Goal: Task Accomplishment & Management: Manage account settings

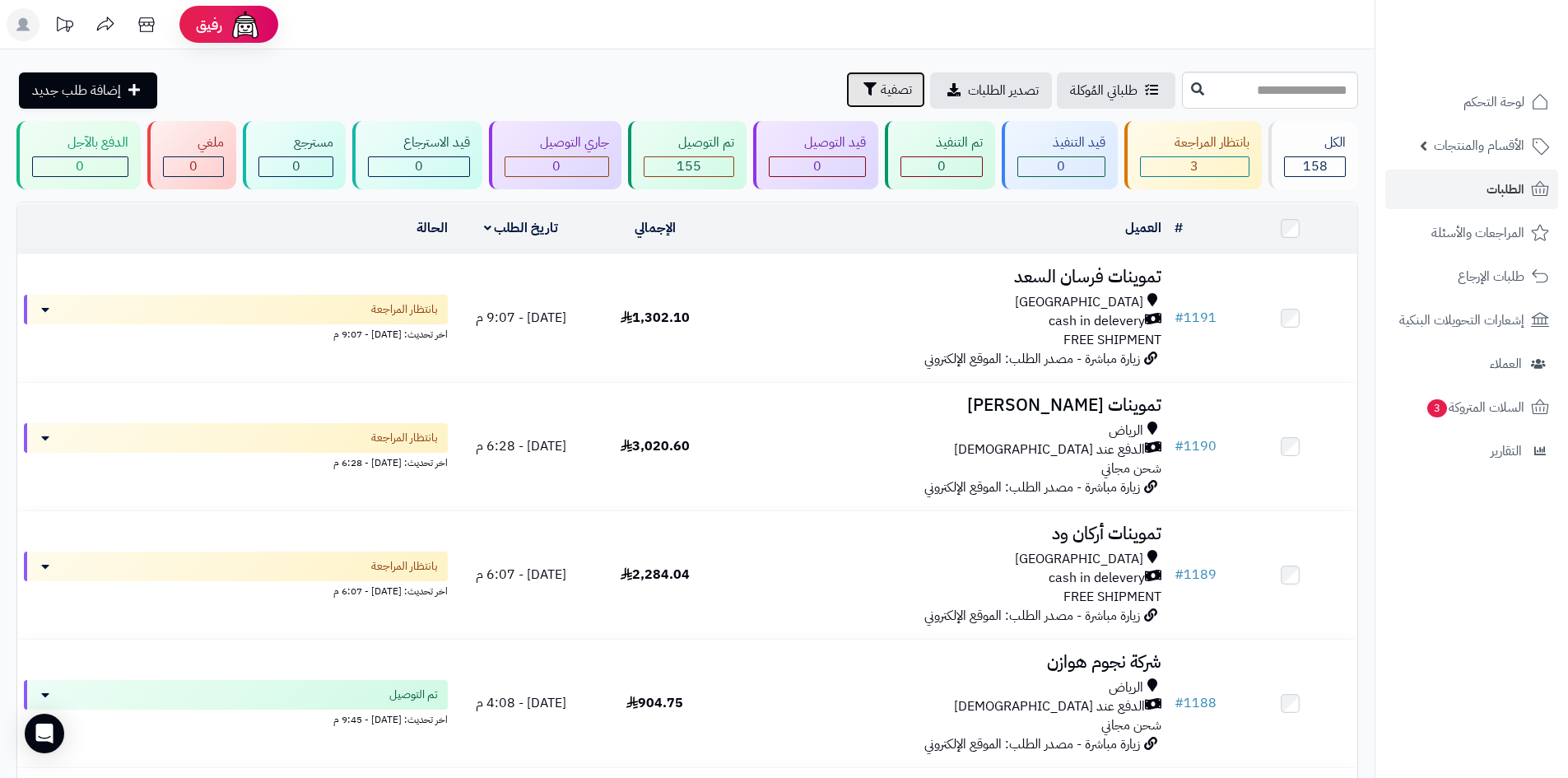
click at [846, 89] on button "تصفية" at bounding box center [886, 89] width 79 height 36
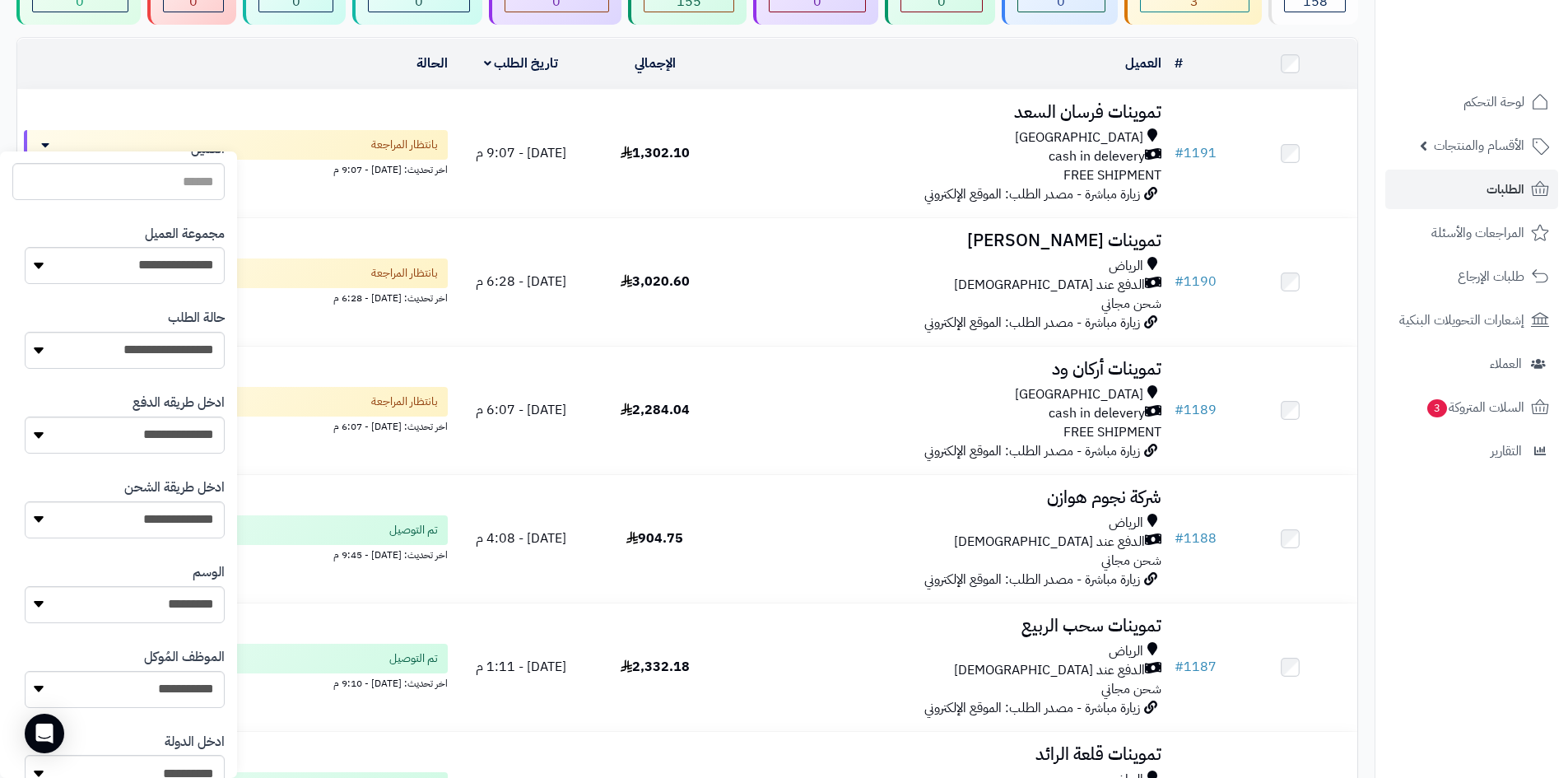
scroll to position [206, 0]
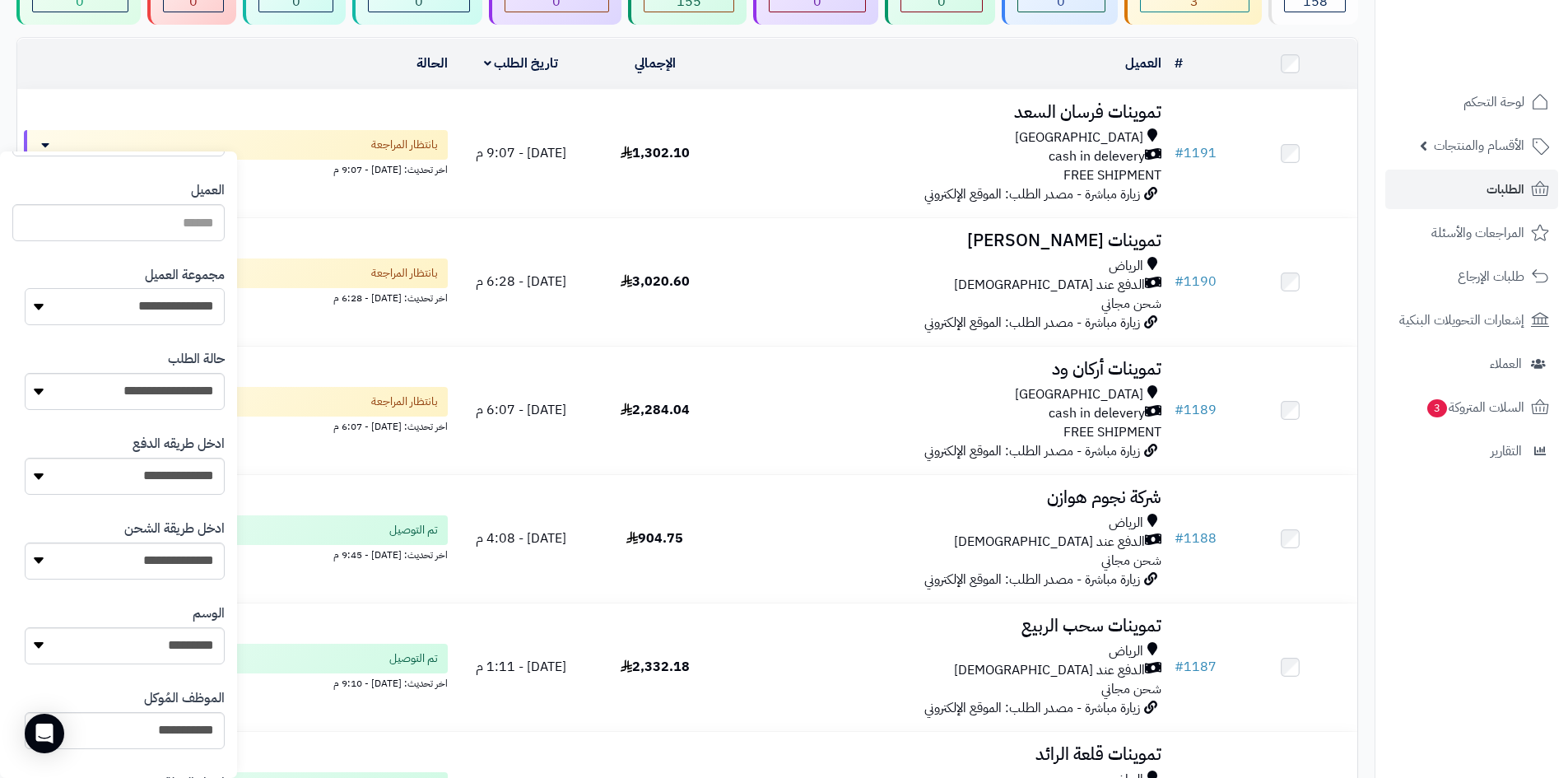
click at [165, 321] on select "**********" at bounding box center [125, 306] width 200 height 37
select select "*"
click at [25, 288] on select "**********" at bounding box center [125, 306] width 200 height 37
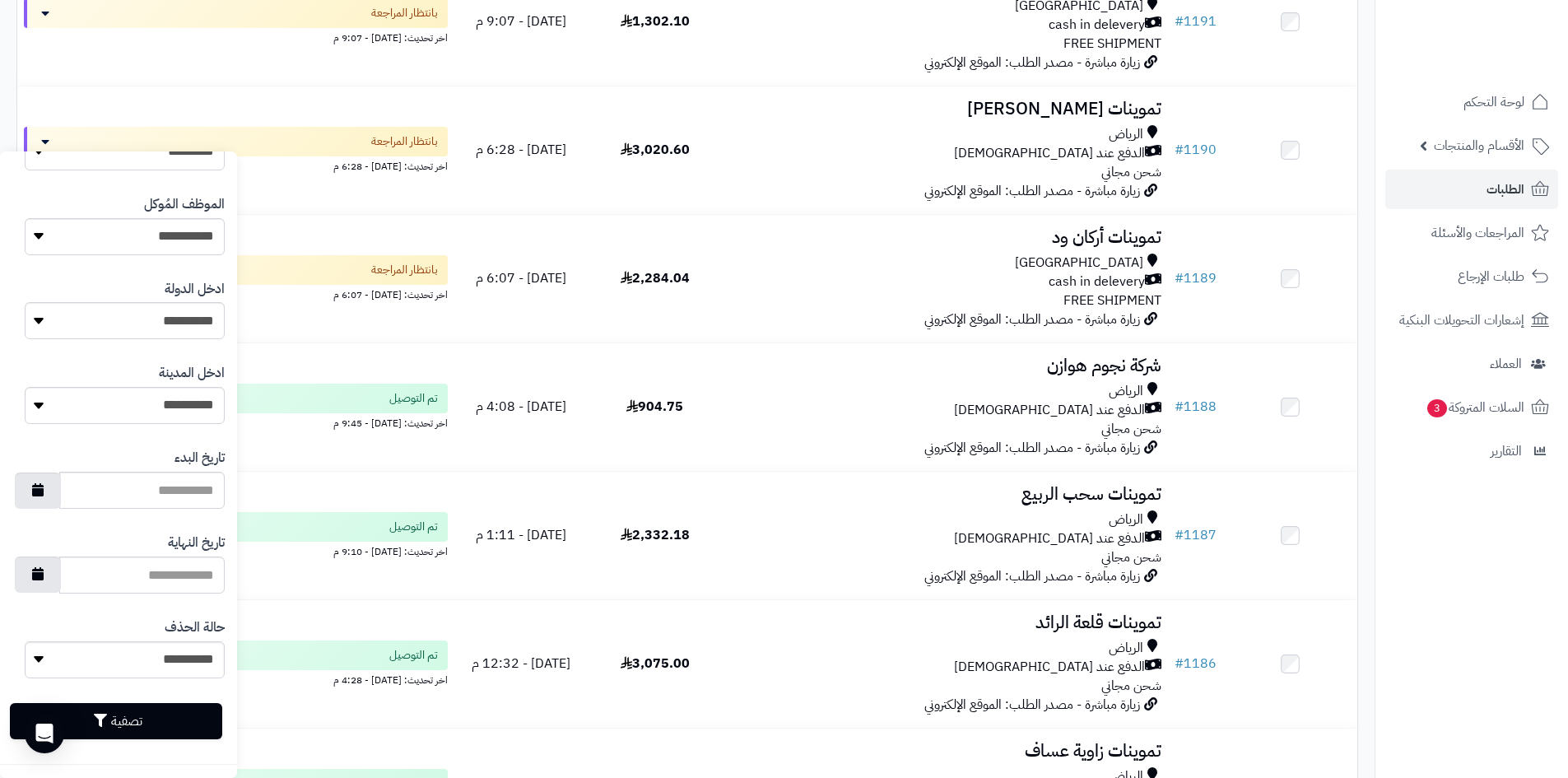
scroll to position [494, 0]
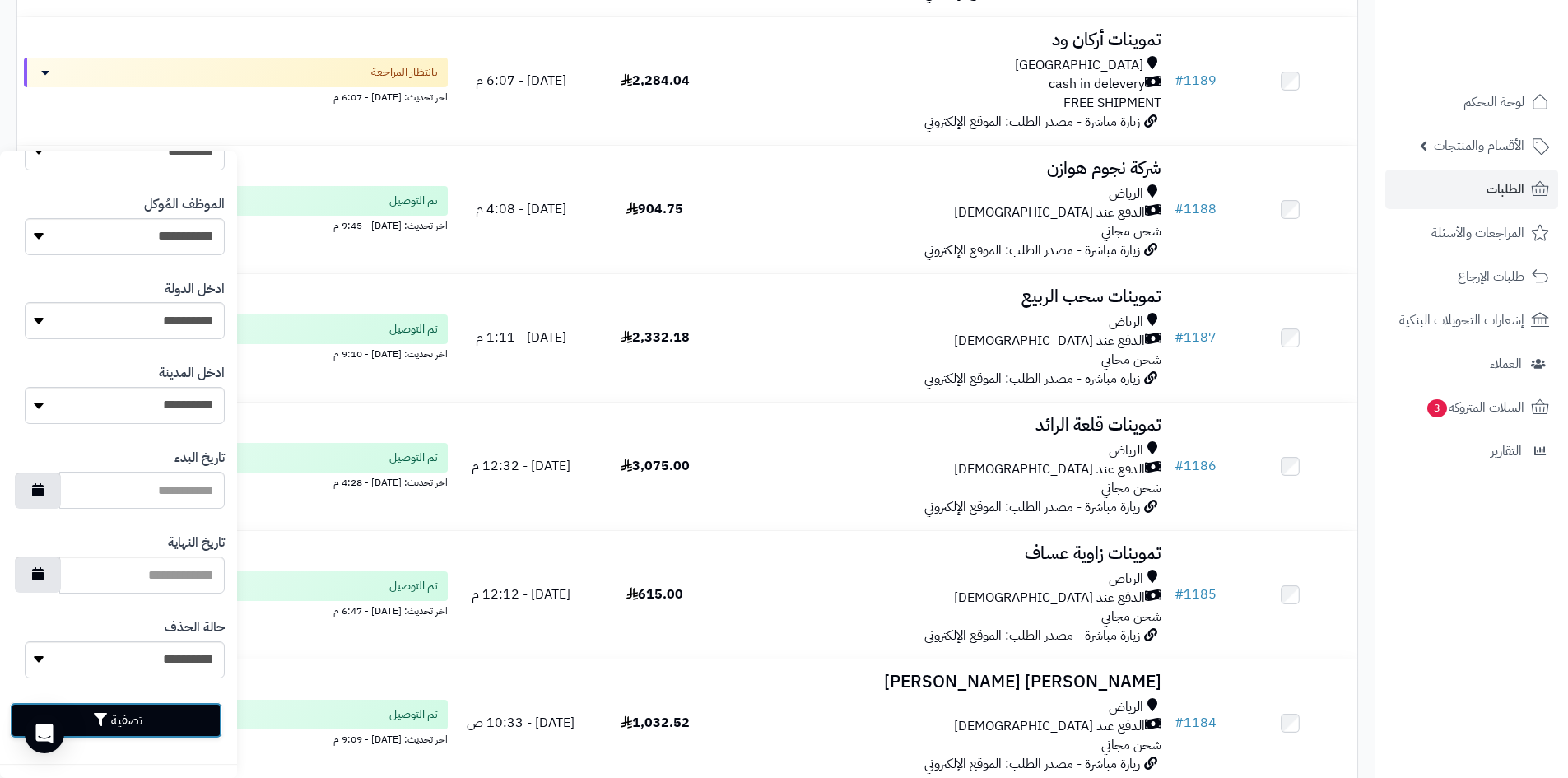
click at [165, 717] on button "تصفية" at bounding box center [116, 719] width 212 height 36
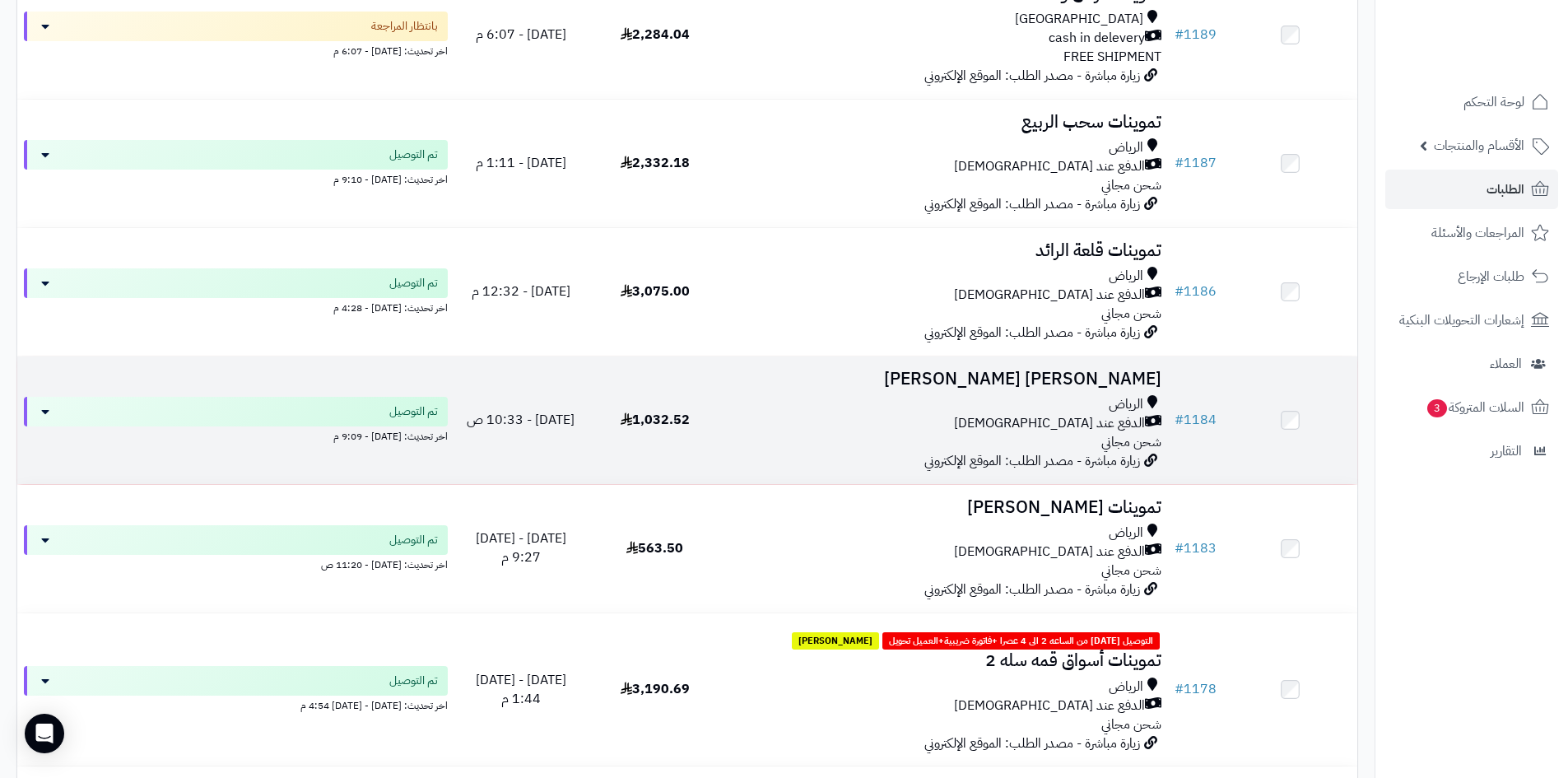
scroll to position [494, 0]
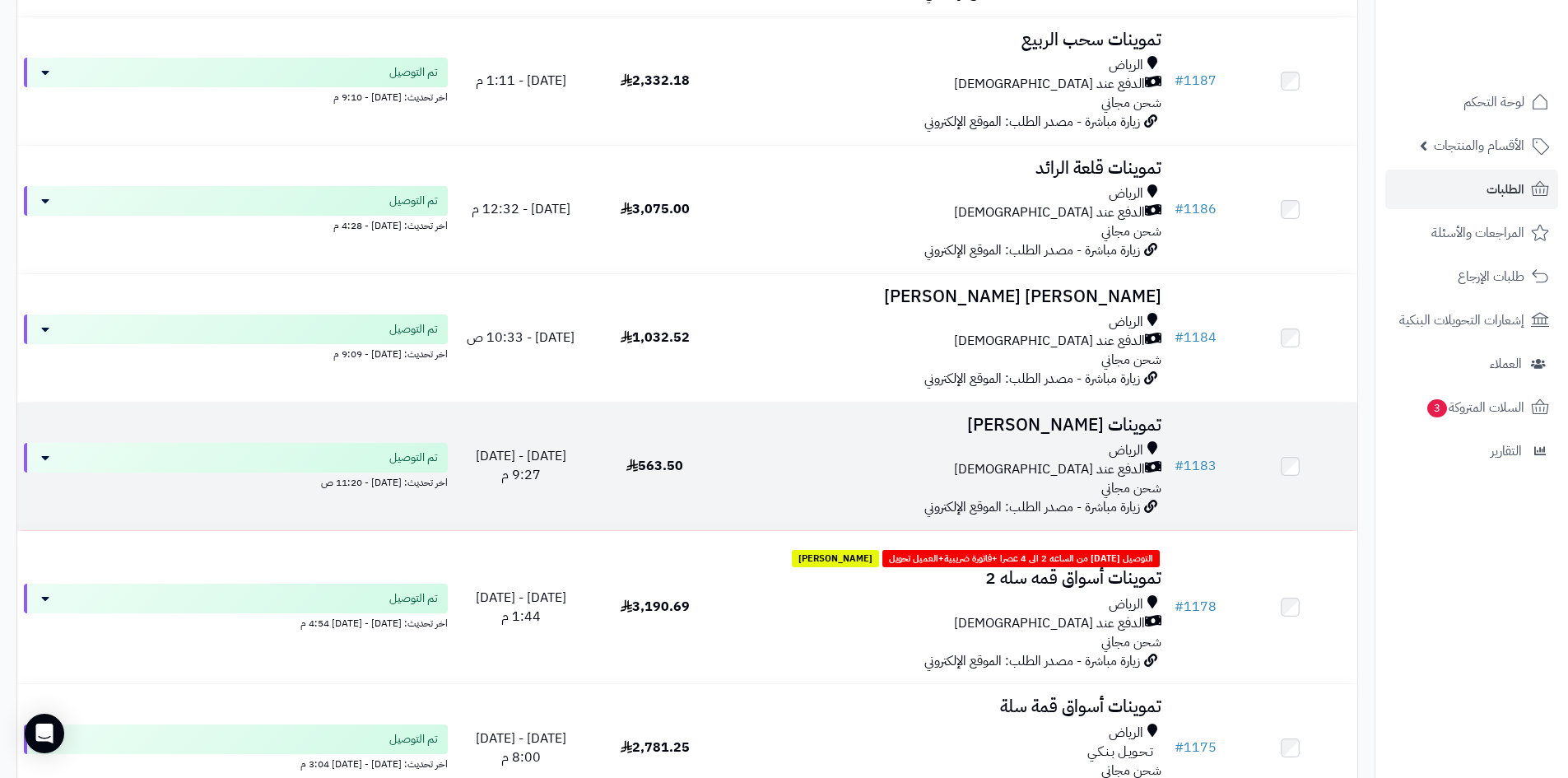
click at [696, 472] on td "563.50" at bounding box center [654, 466] width 134 height 127
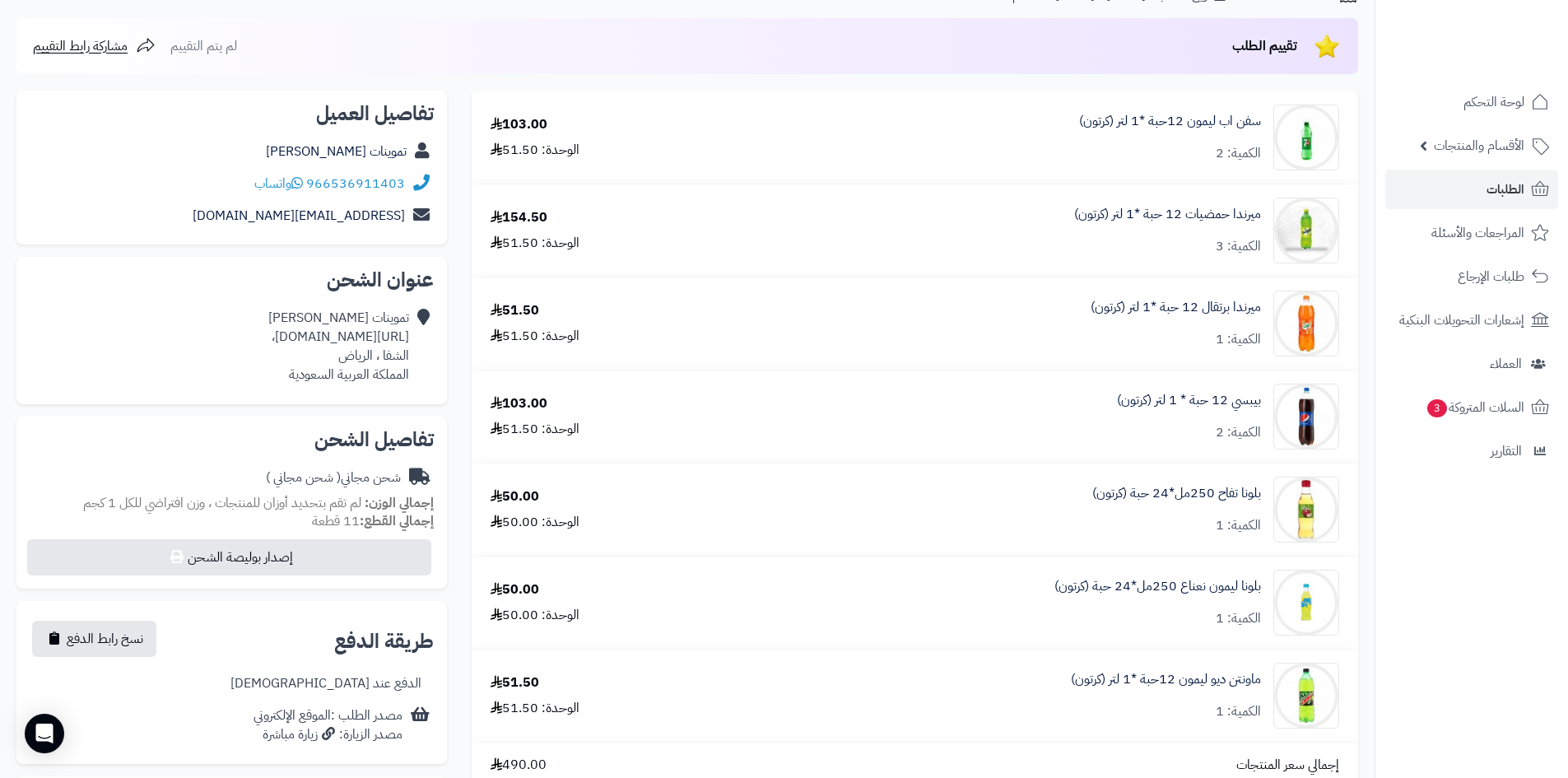
scroll to position [82, 0]
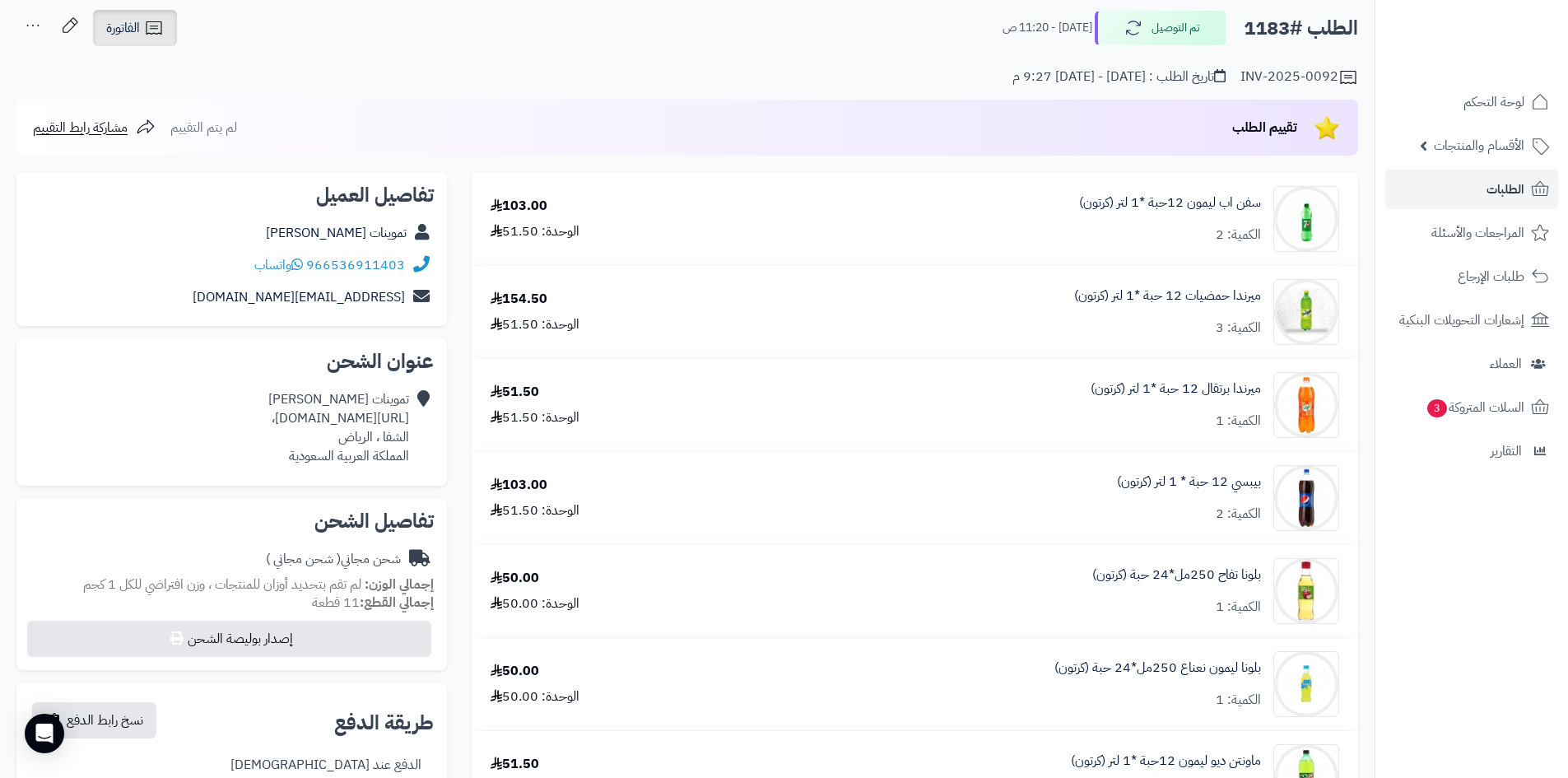
drag, startPoint x: 153, startPoint y: 32, endPoint x: 229, endPoint y: 69, distance: 84.5
click at [153, 32] on icon at bounding box center [153, 28] width 20 height 20
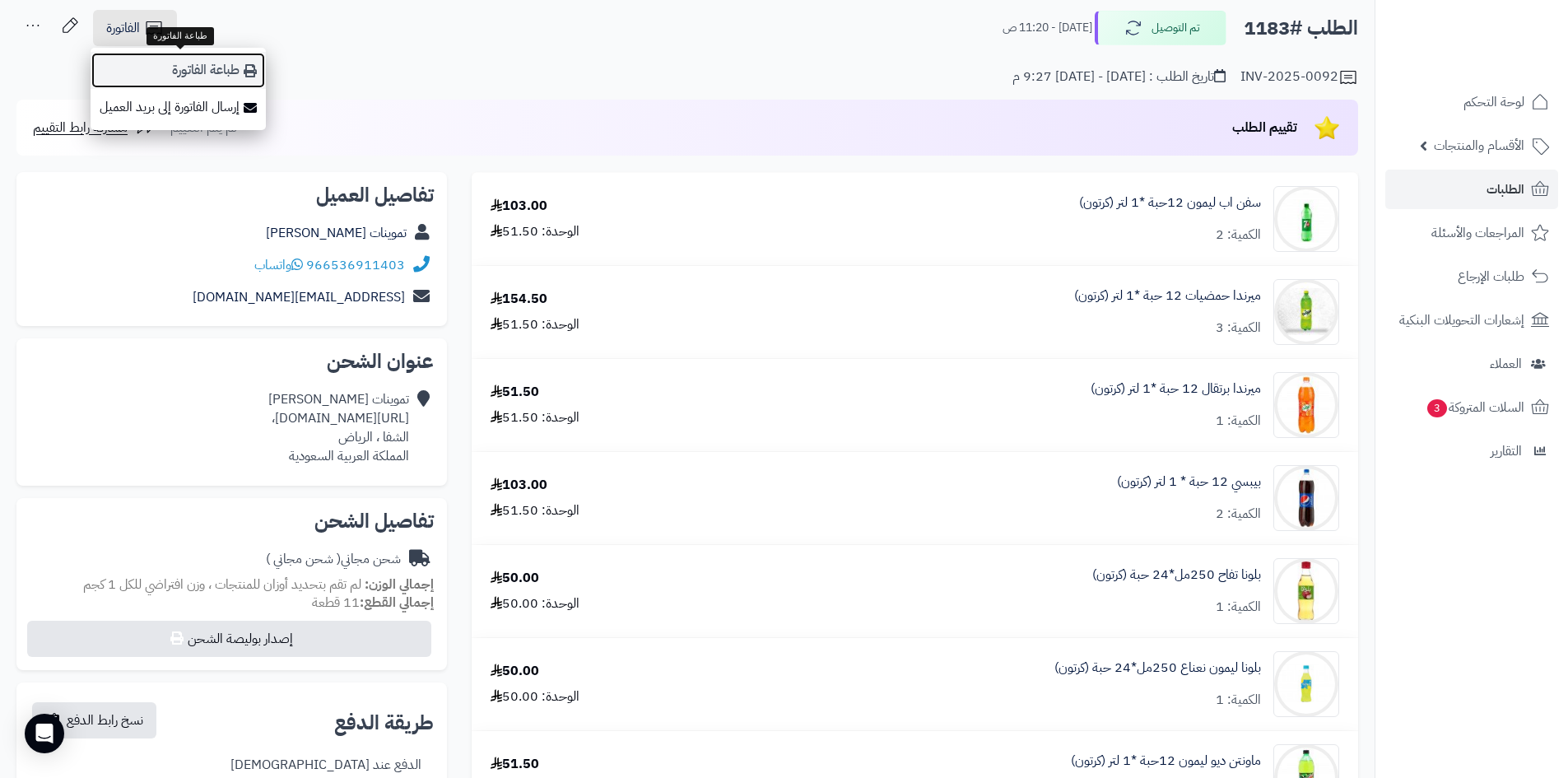
click at [246, 79] on link "طباعة الفاتورة" at bounding box center [178, 70] width 175 height 37
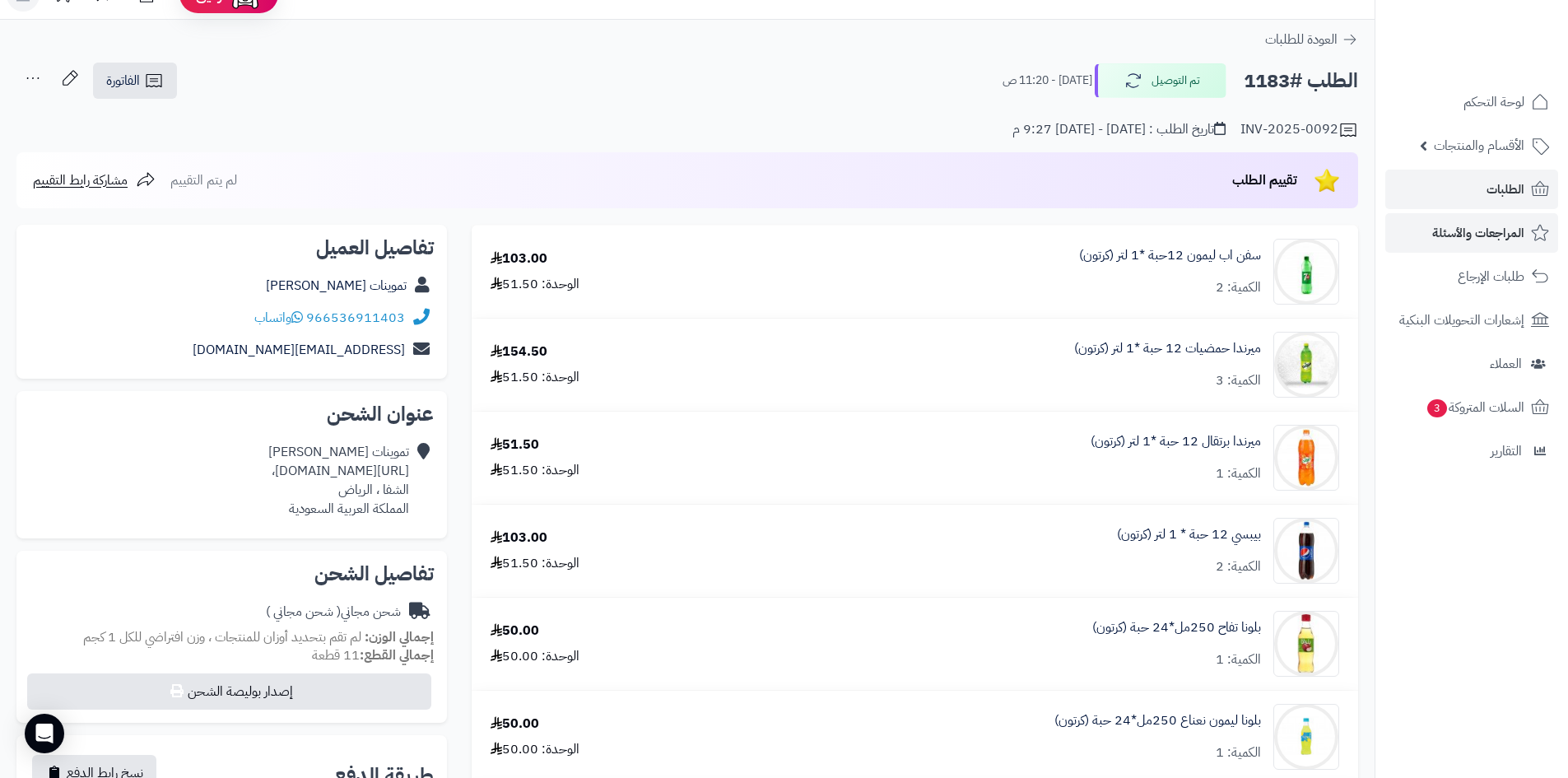
scroll to position [0, 0]
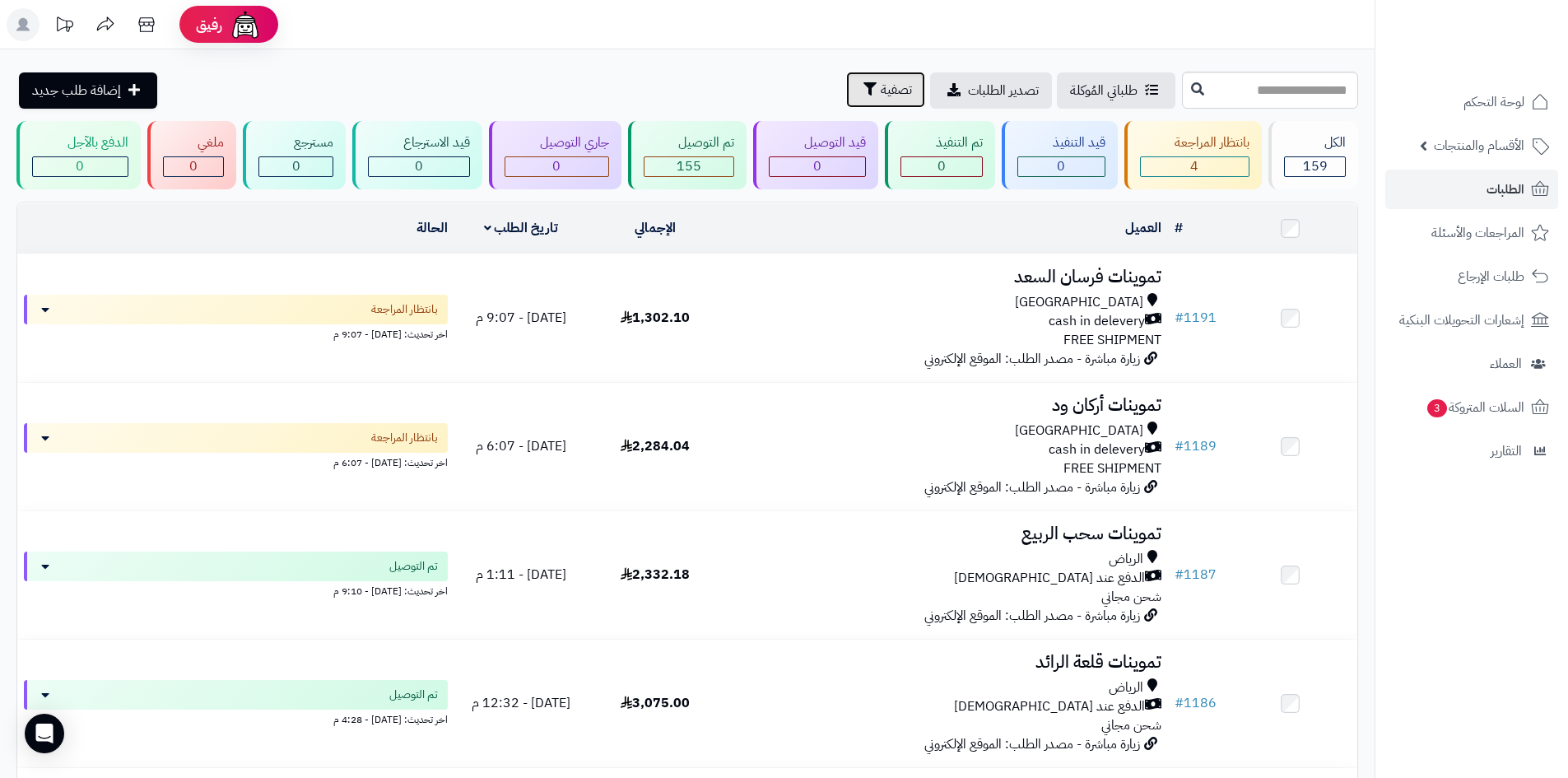
click at [846, 98] on button "تصفية" at bounding box center [886, 89] width 79 height 36
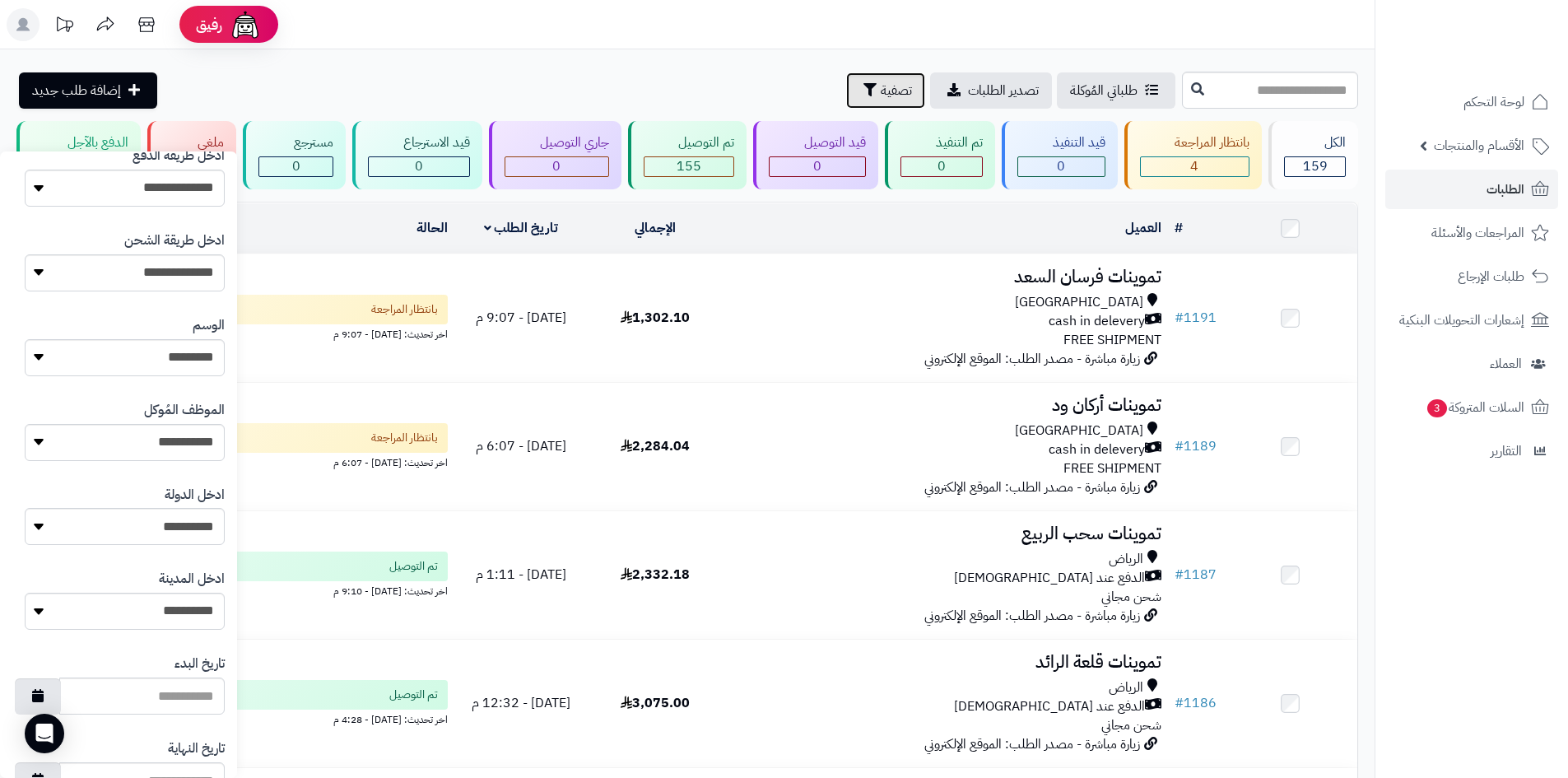
scroll to position [700, 0]
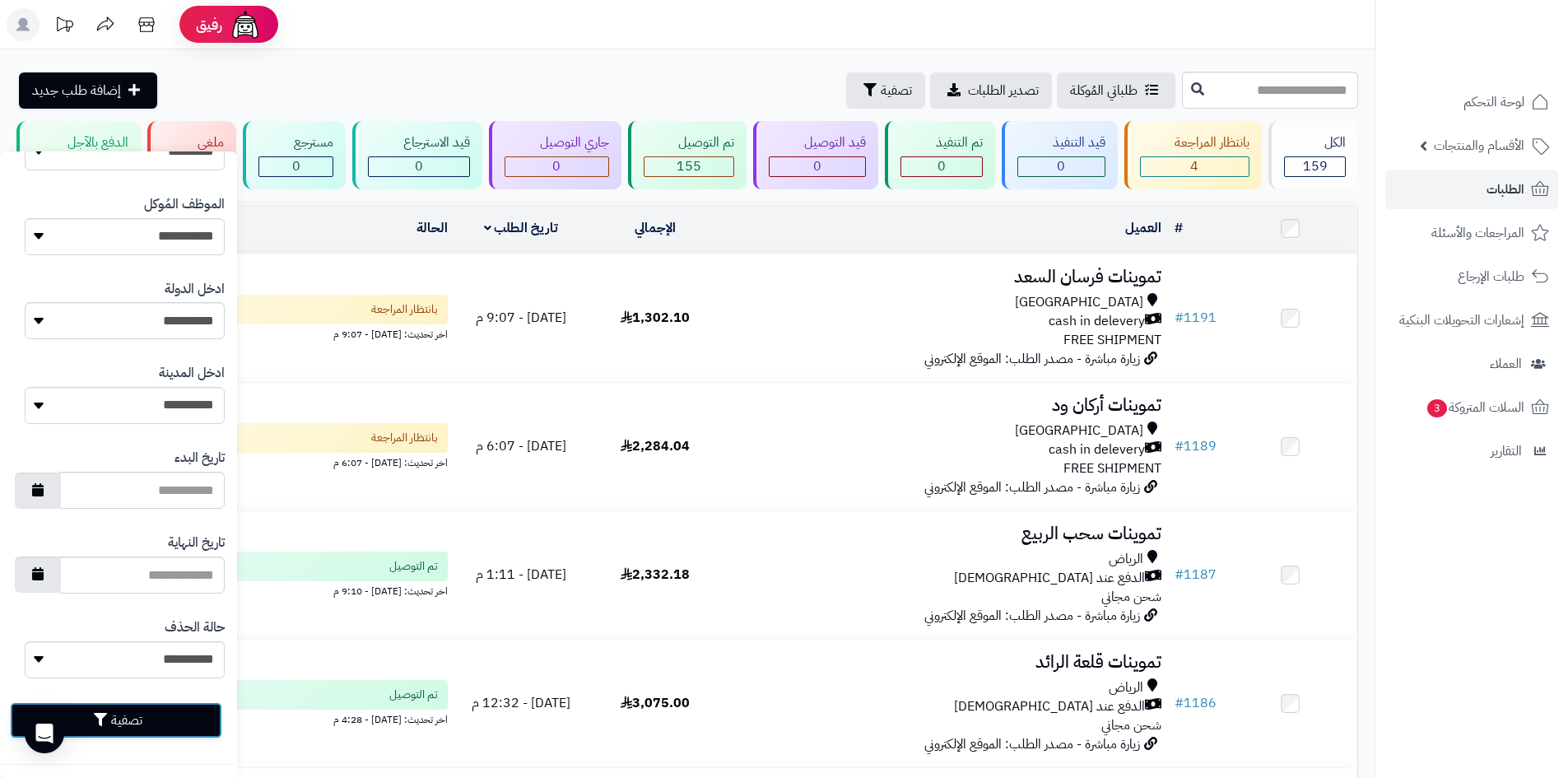
click at [196, 727] on button "تصفية" at bounding box center [116, 719] width 212 height 36
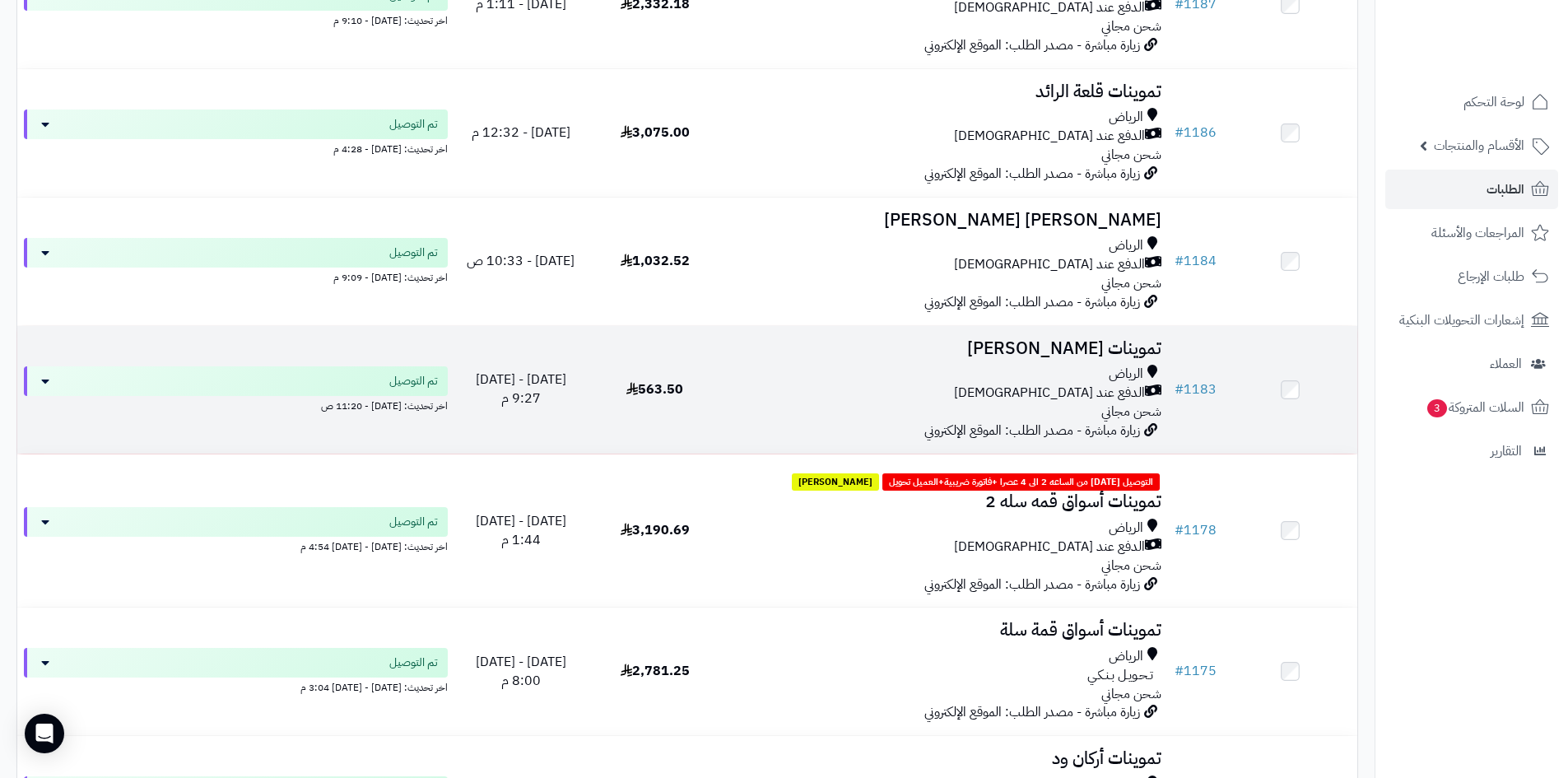
scroll to position [576, 0]
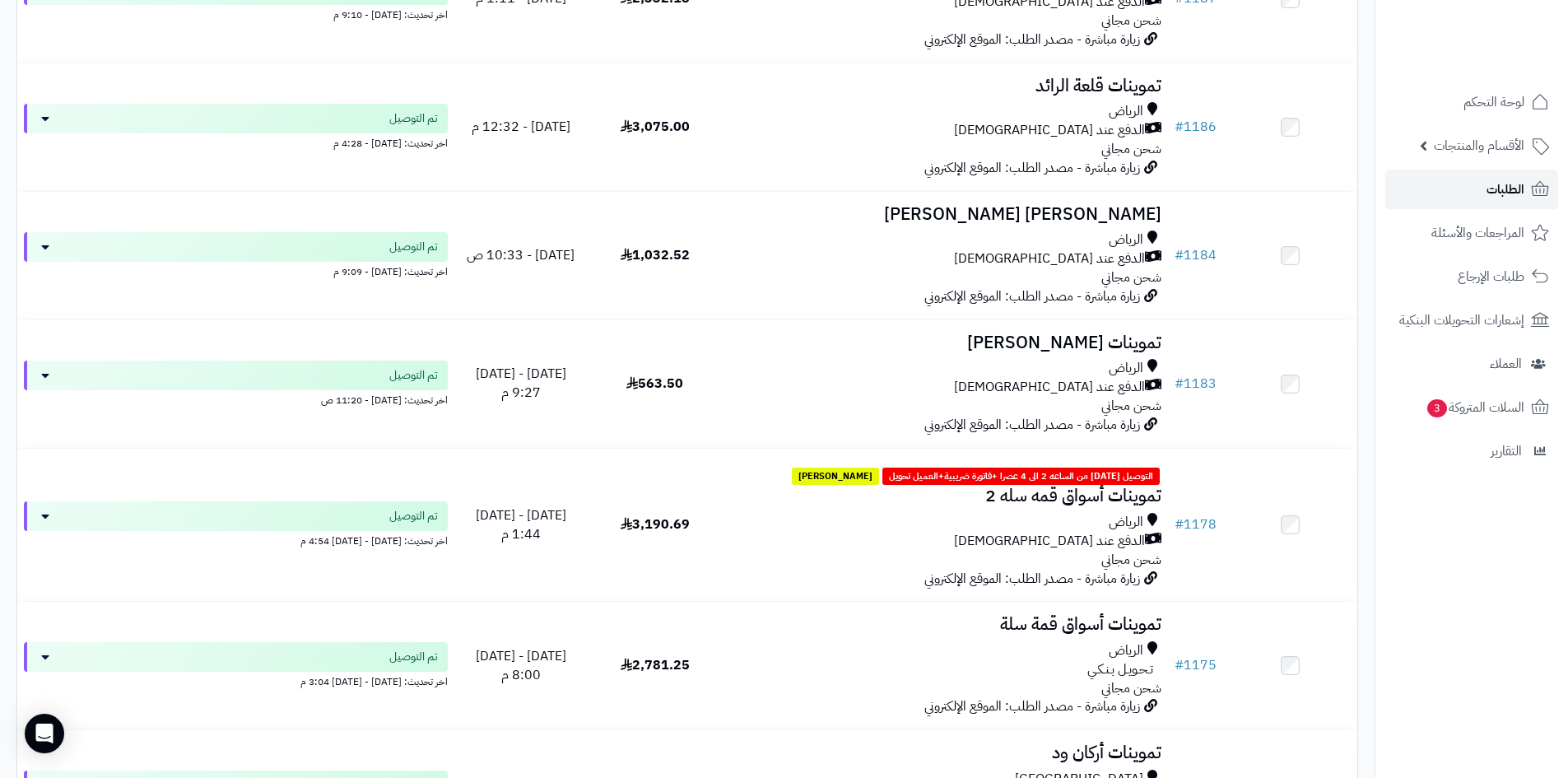
click at [1505, 194] on span "الطلبات" at bounding box center [1505, 189] width 38 height 23
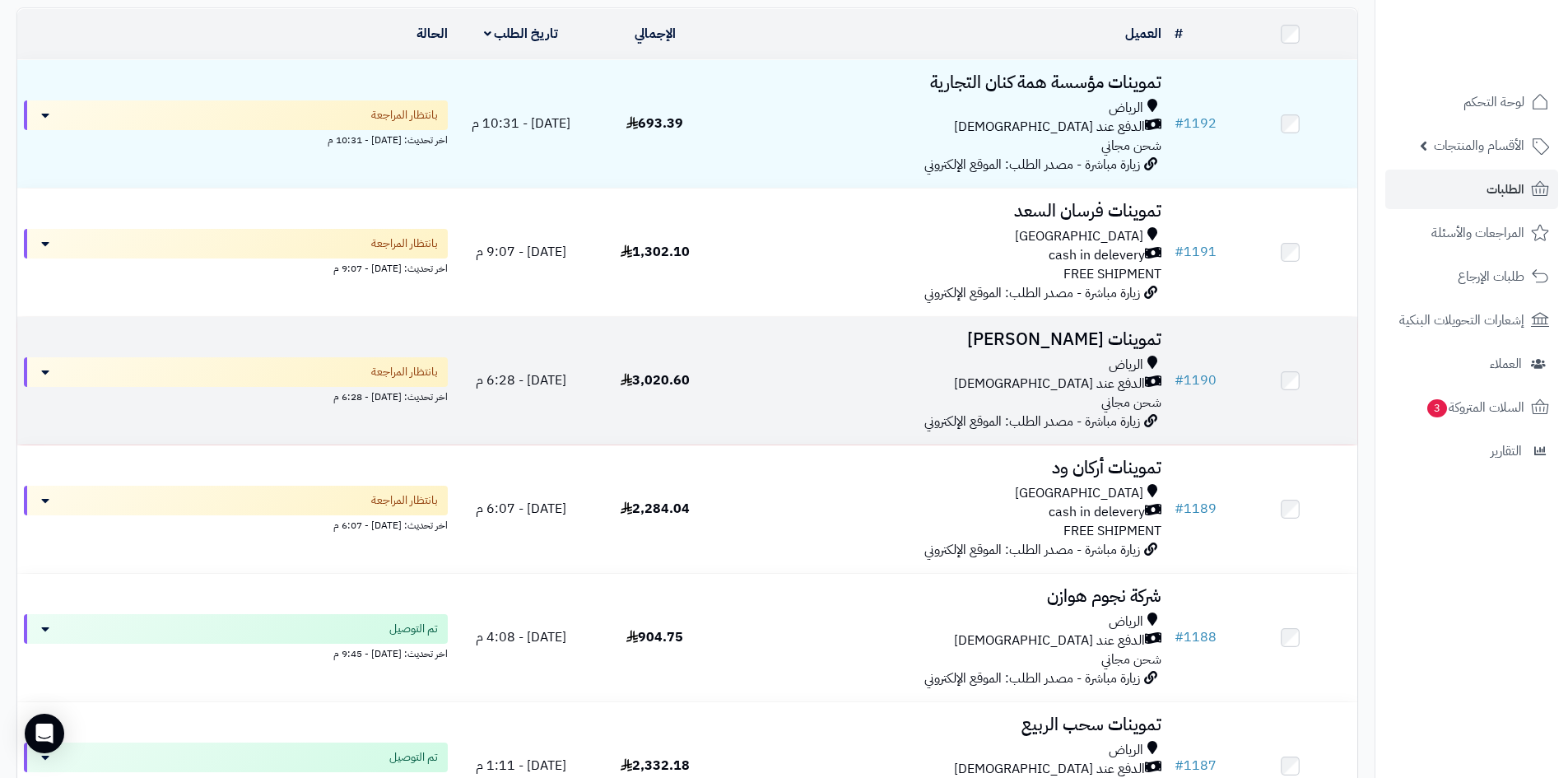
scroll to position [165, 0]
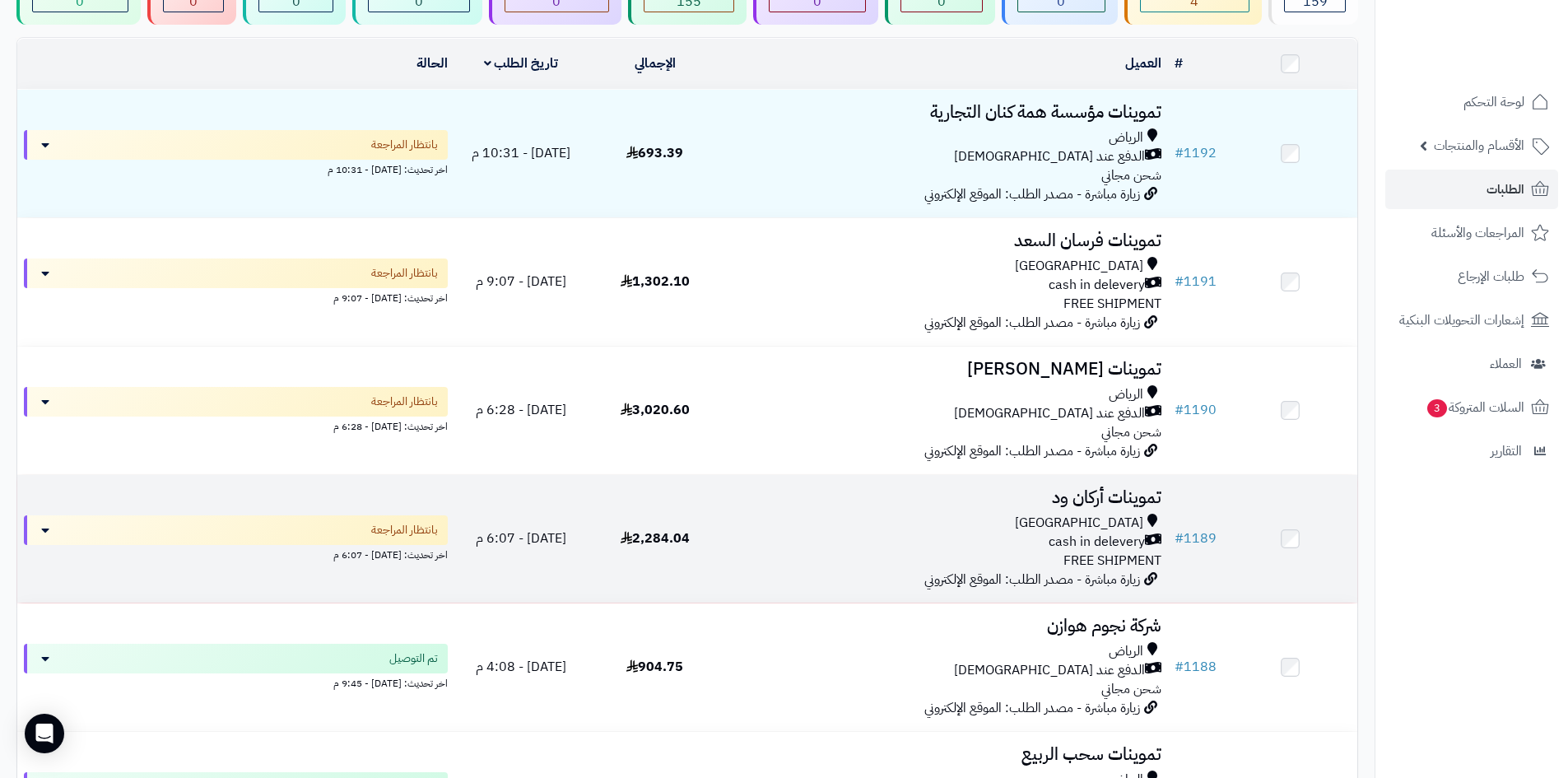
click at [850, 526] on div "Riyadh" at bounding box center [944, 524] width 433 height 19
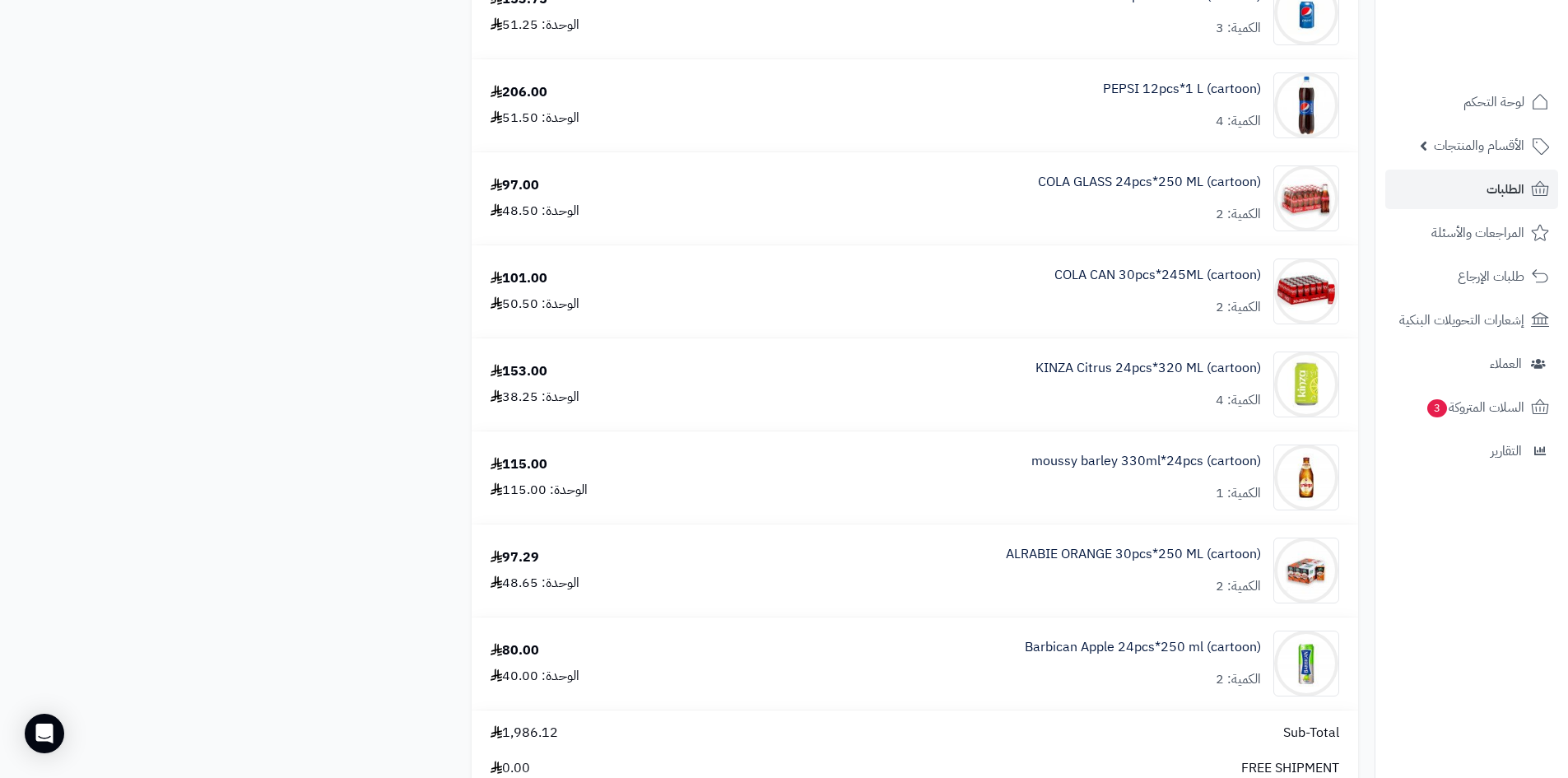
scroll to position [1070, 0]
click at [1502, 203] on link "الطلبات" at bounding box center [1471, 189] width 173 height 39
